Goal: Information Seeking & Learning: Learn about a topic

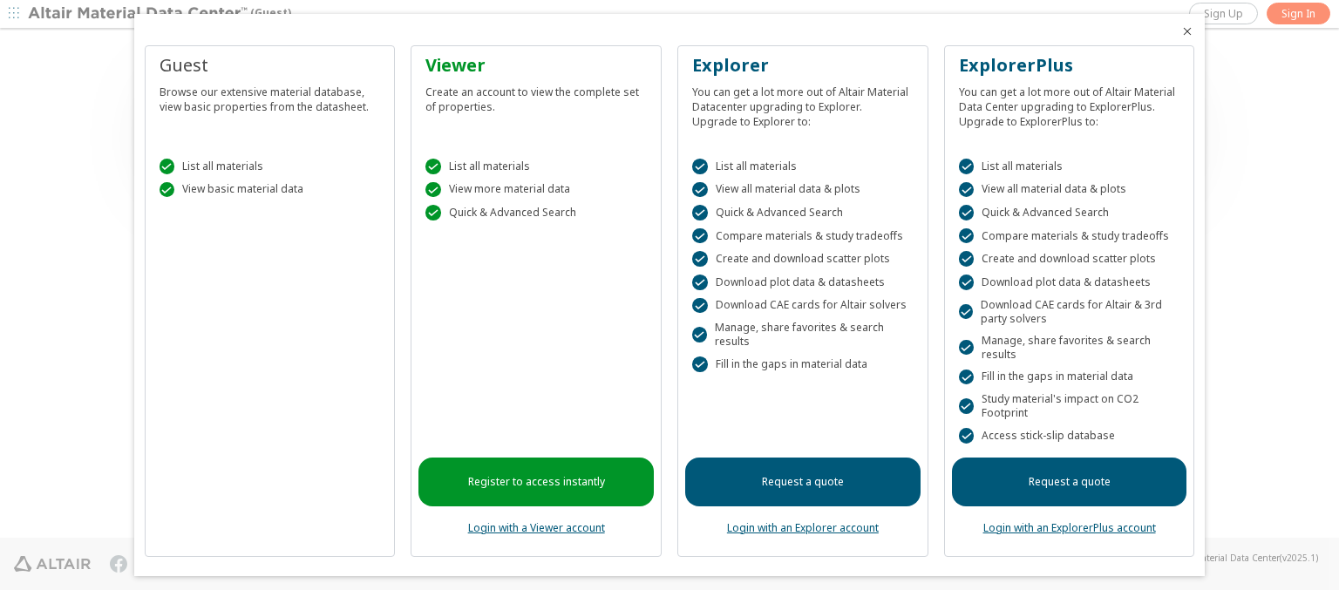
click at [1180, 31] on icon "Close" at bounding box center [1187, 31] width 14 height 14
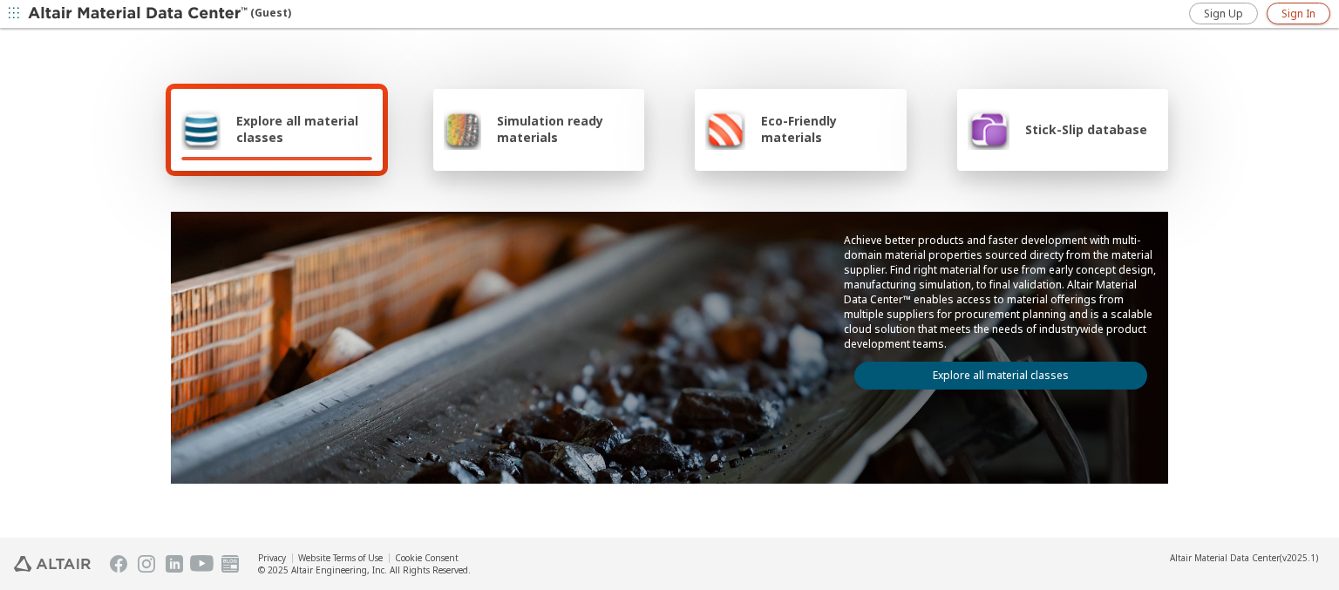
click at [1298, 13] on span "Sign In" at bounding box center [1299, 14] width 34 height 14
click at [139, 14] on img at bounding box center [139, 13] width 222 height 17
click at [297, 129] on span "Explore all material classes" at bounding box center [304, 128] width 136 height 33
click at [994, 371] on link "Explore all material classes" at bounding box center [1000, 376] width 293 height 28
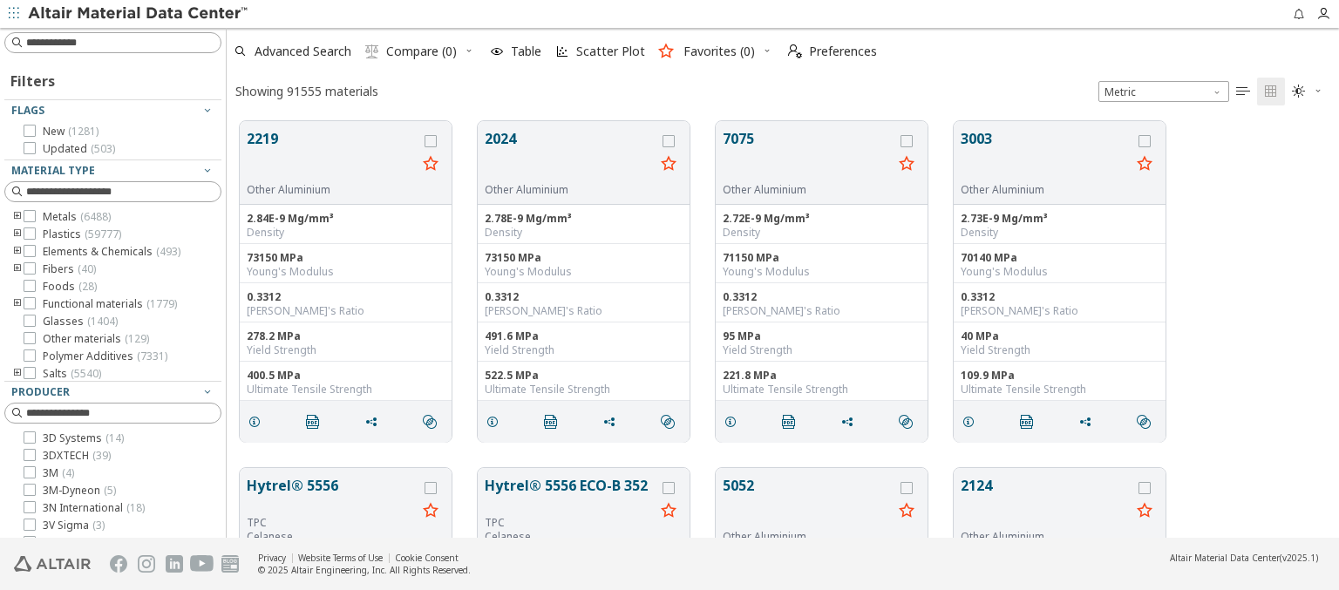
scroll to position [417, 1098]
type input "***"
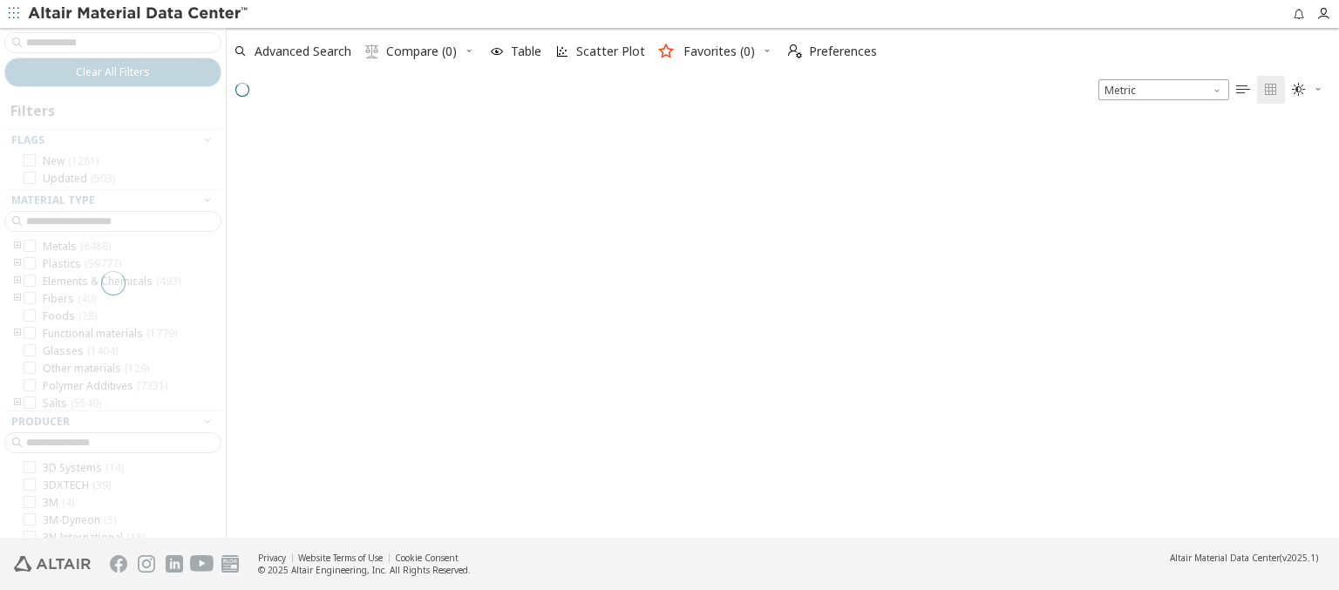
scroll to position [414, 1098]
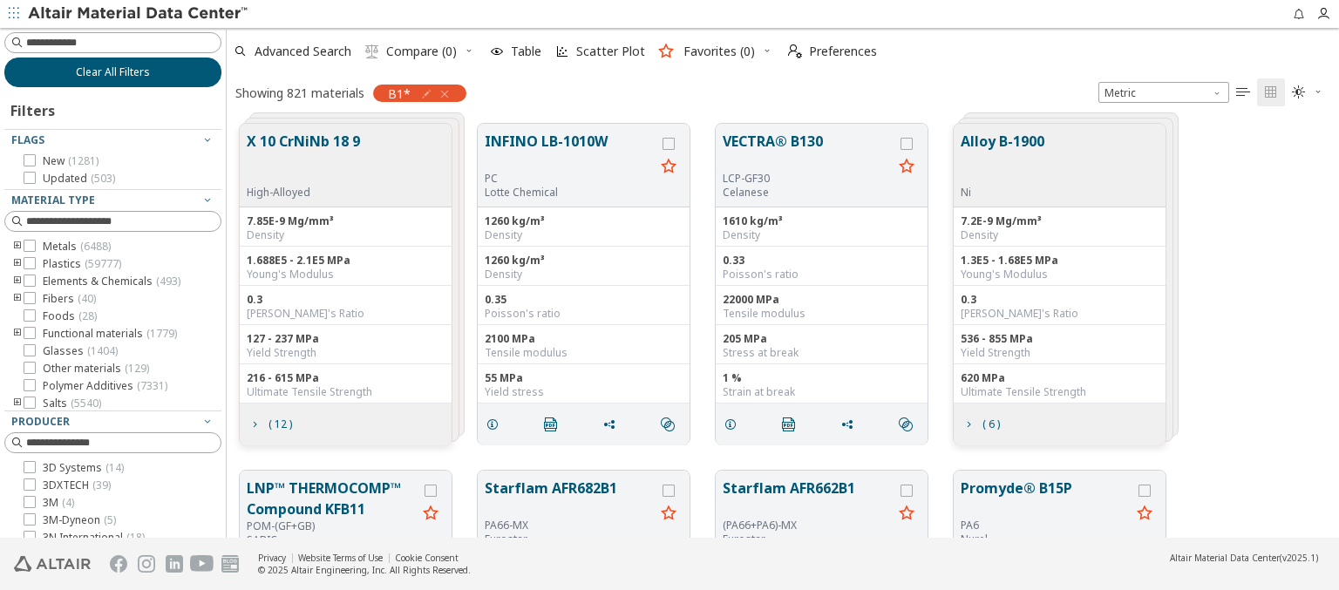
click at [106, 71] on span "Clear All Filters" at bounding box center [113, 72] width 74 height 14
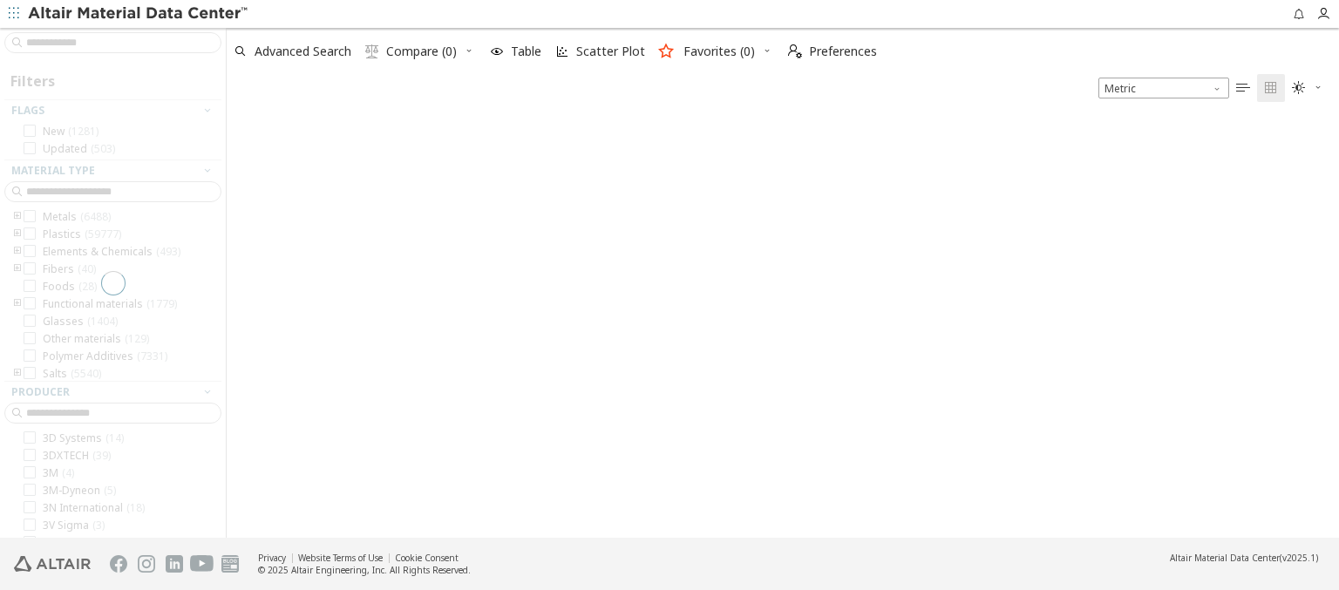
type input "***"
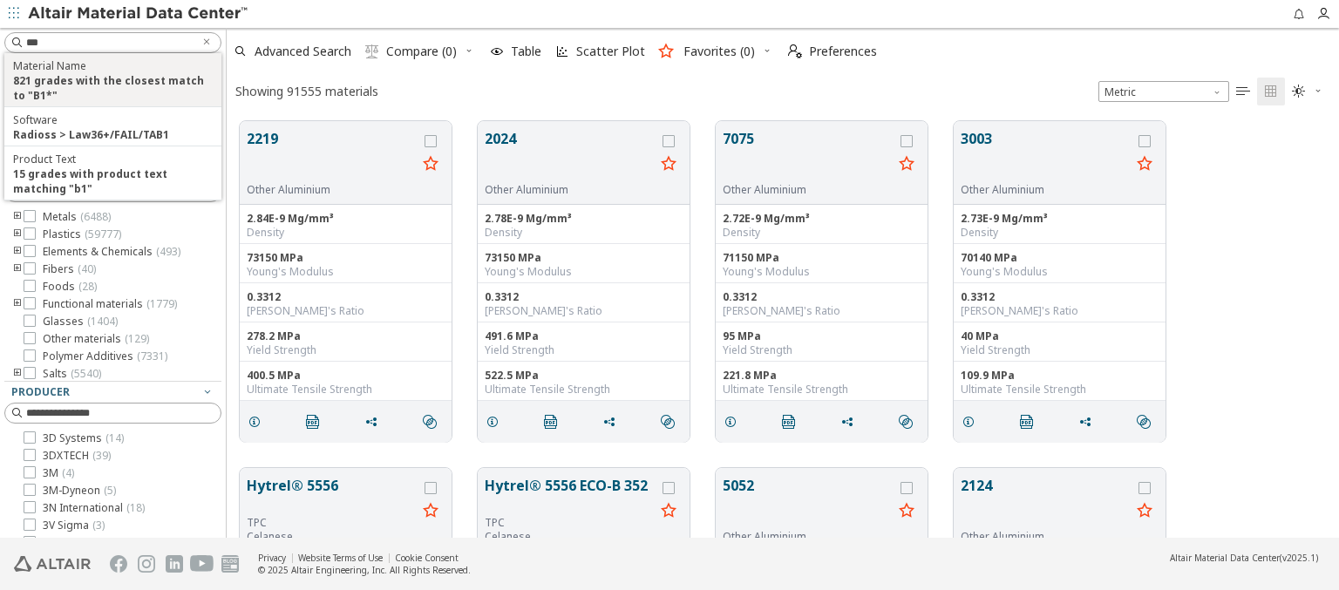
scroll to position [417, 1098]
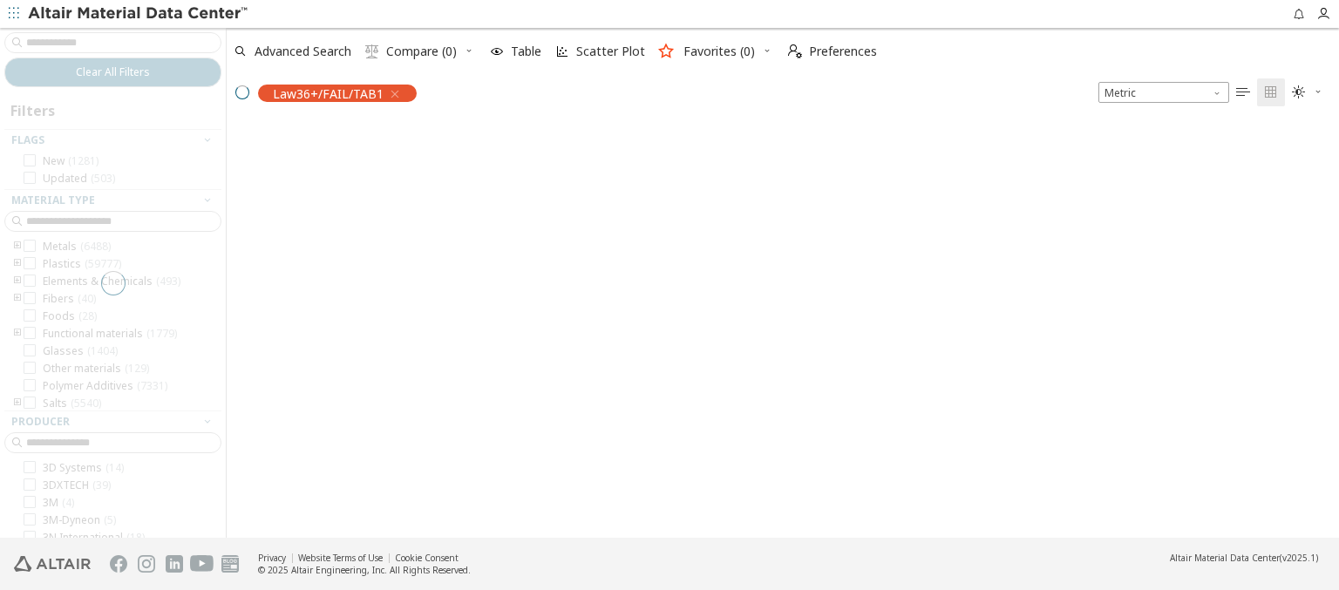
scroll to position [414, 1098]
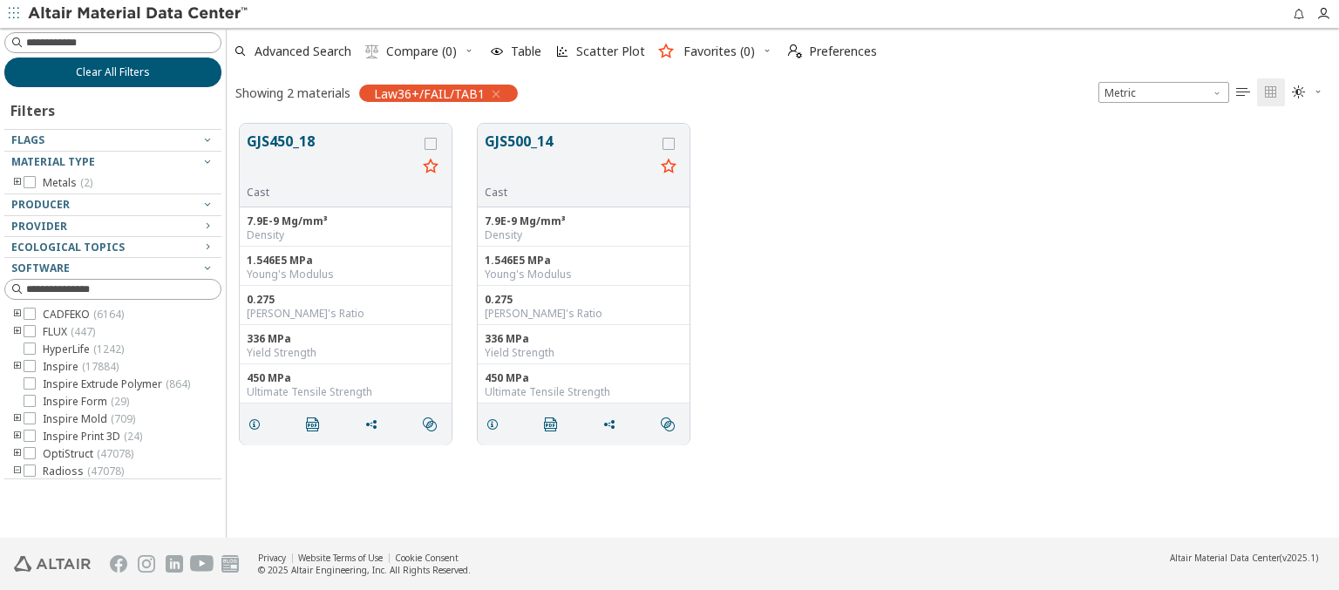
click at [112, 71] on span "Clear All Filters" at bounding box center [113, 72] width 74 height 14
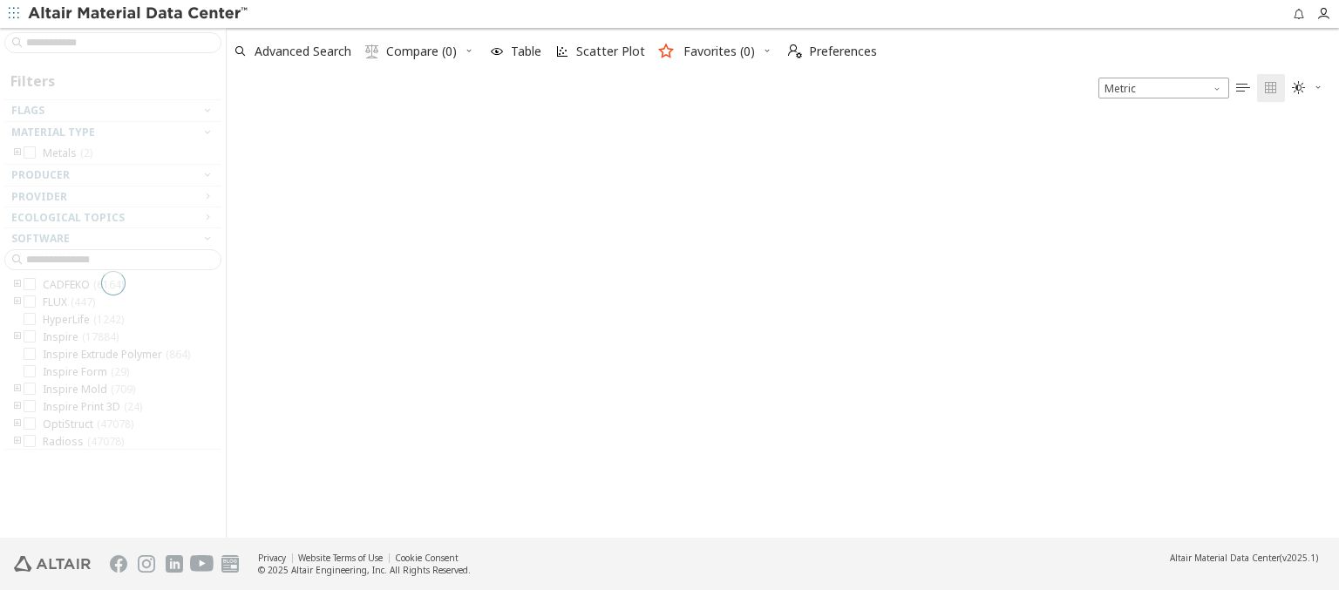
type input "***"
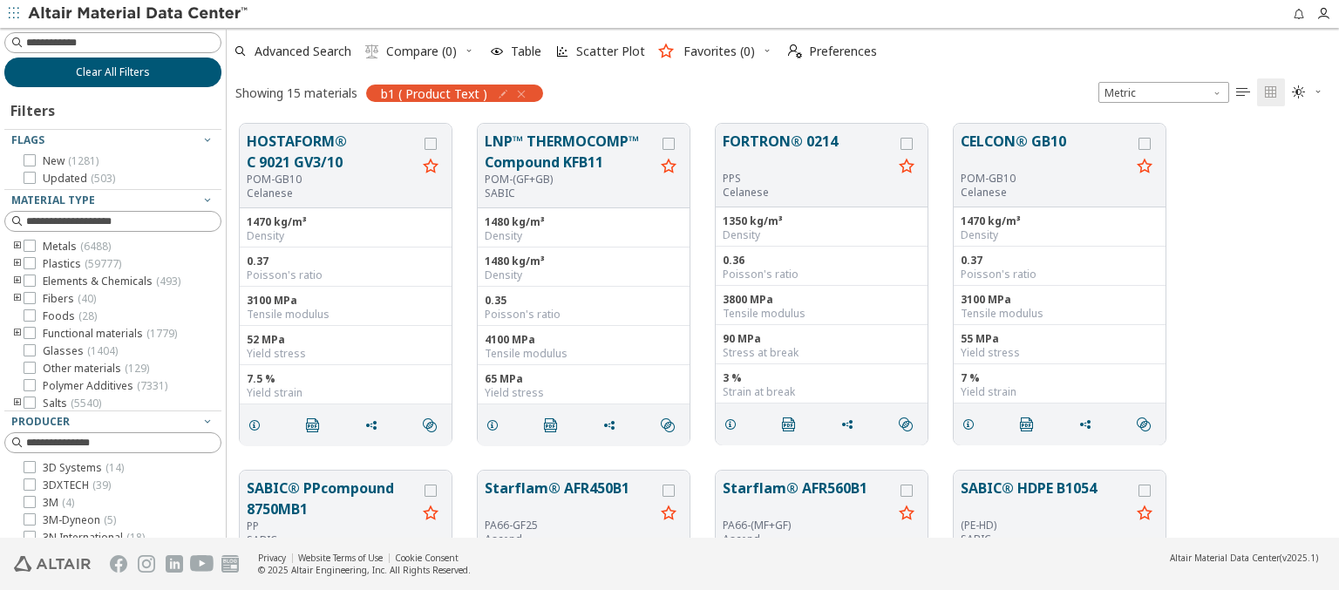
click at [106, 71] on span "Clear All Filters" at bounding box center [113, 72] width 74 height 14
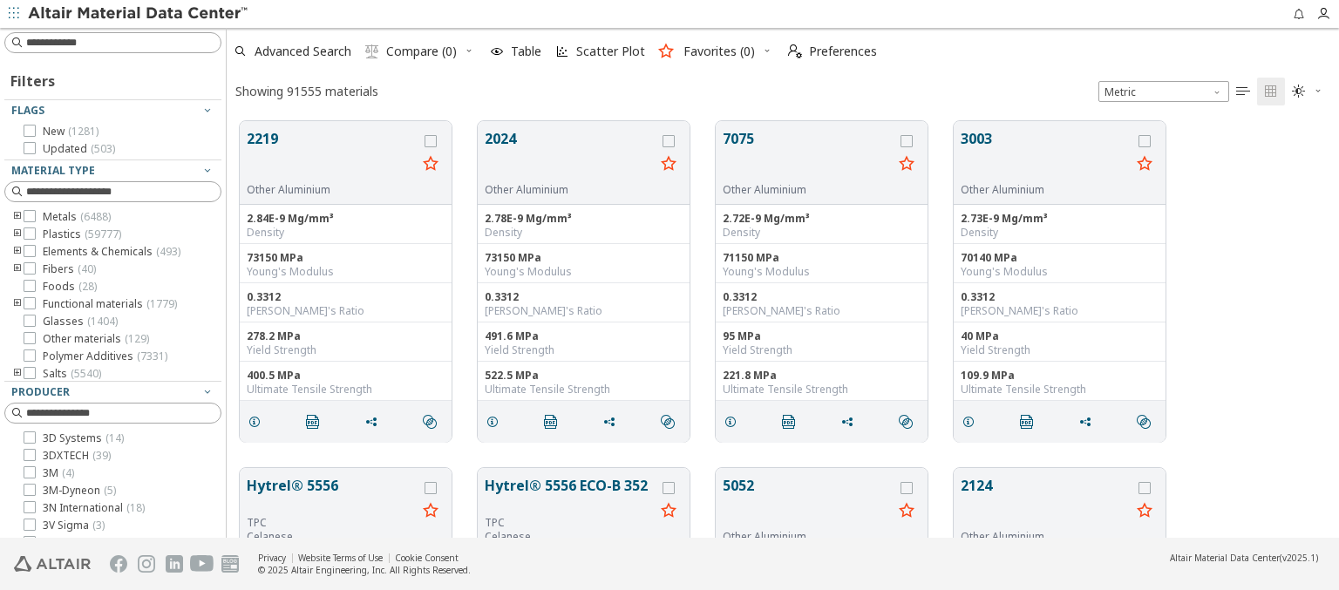
scroll to position [417, 1098]
click at [139, 14] on img at bounding box center [139, 13] width 222 height 17
